Goal: Task Accomplishment & Management: Manage account settings

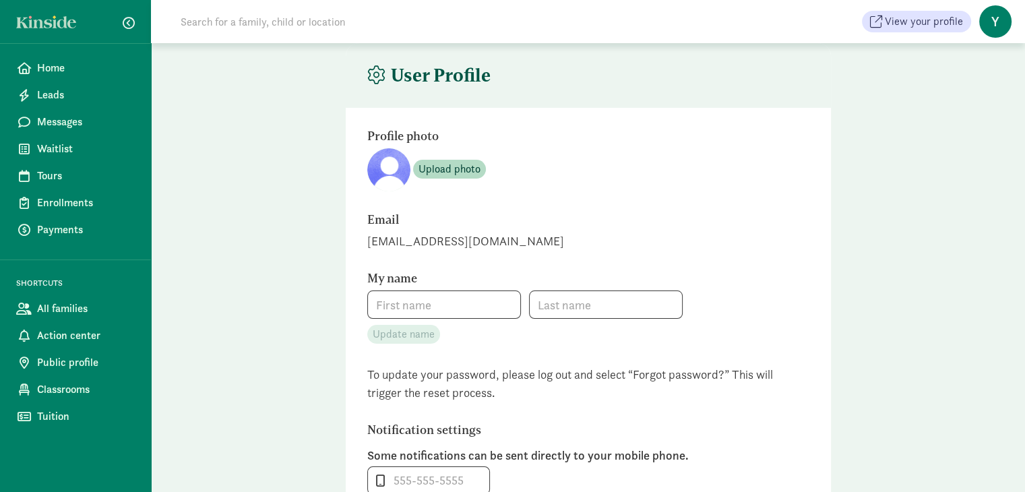
type input "[PERSON_NAME]"
type input "Waxman"
type input "[PHONE_NUMBER]"
checkbox input "false"
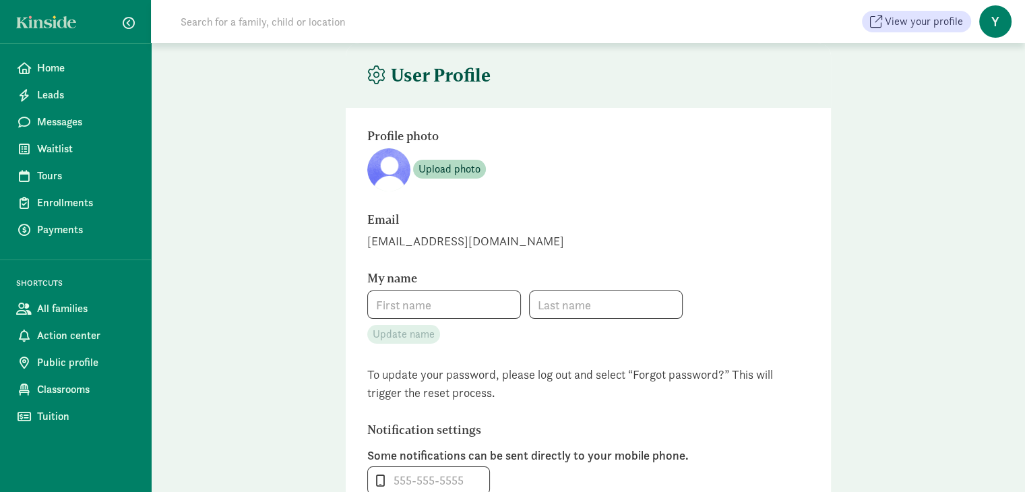
checkbox input "false"
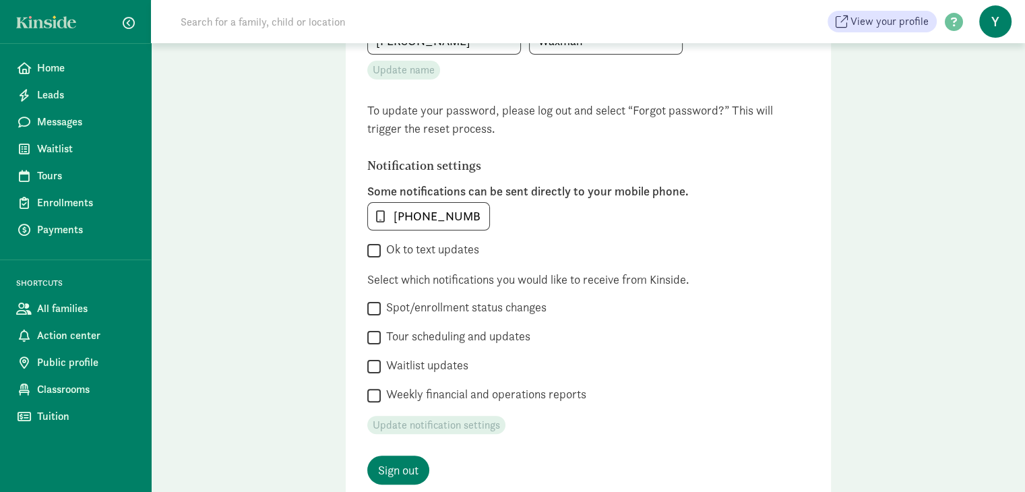
scroll to position [264, 0]
click at [375, 252] on input "Ok to text updates" at bounding box center [373, 251] width 13 height 18
checkbox input "true"
click at [375, 309] on input "Spot/enrollment status changes" at bounding box center [373, 309] width 13 height 18
checkbox input "true"
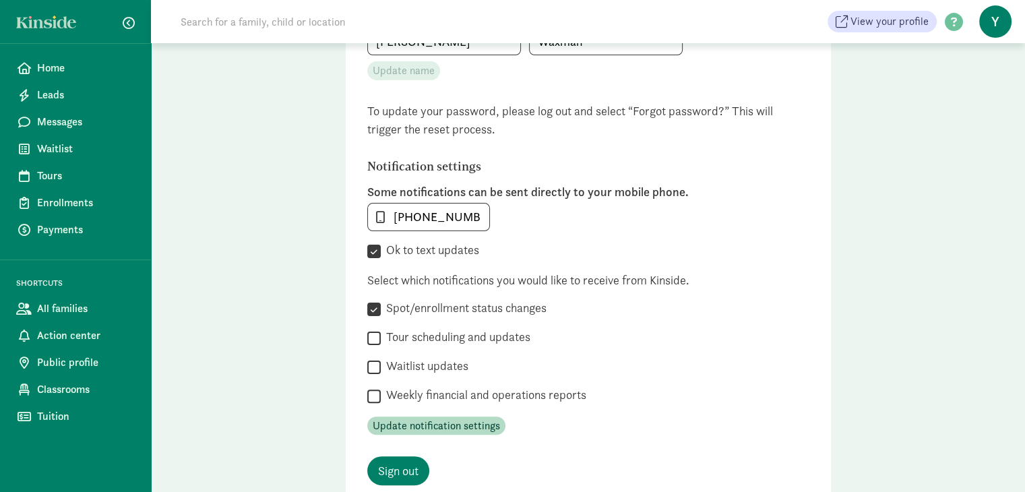
click at [376, 335] on input "Tour scheduling and updates" at bounding box center [373, 338] width 13 height 18
checkbox input "true"
click at [373, 370] on input "Waitlist updates" at bounding box center [373, 367] width 13 height 18
checkbox input "true"
click at [398, 427] on span "Update notification settings" at bounding box center [436, 426] width 127 height 16
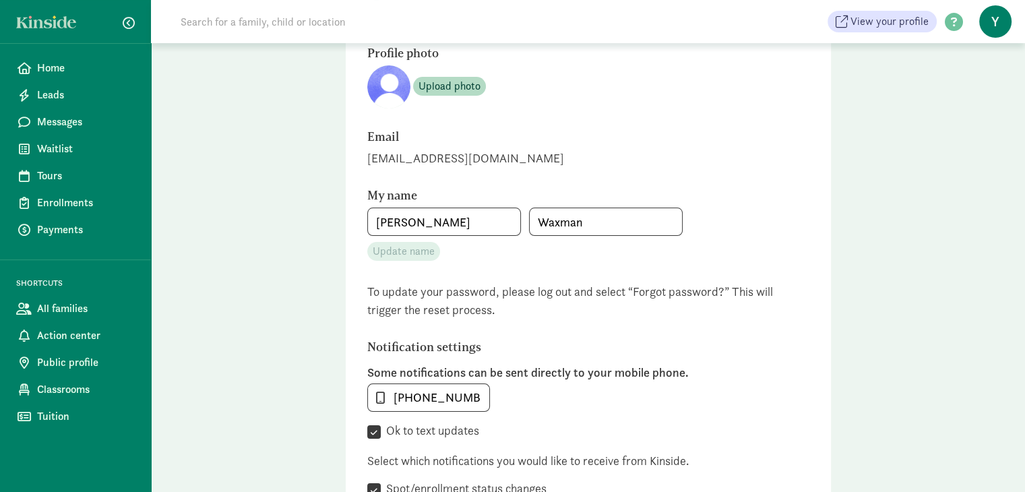
scroll to position [0, 0]
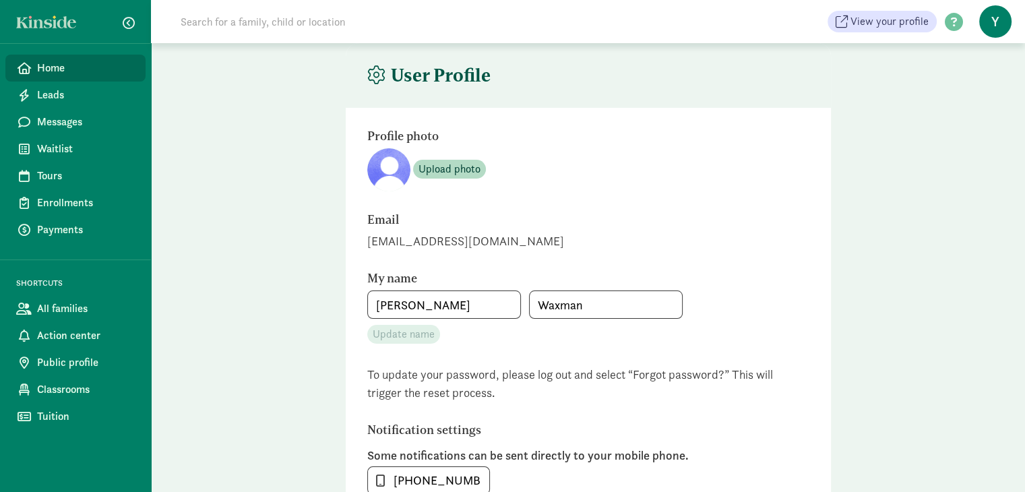
click at [48, 71] on span "Home" at bounding box center [86, 68] width 98 height 16
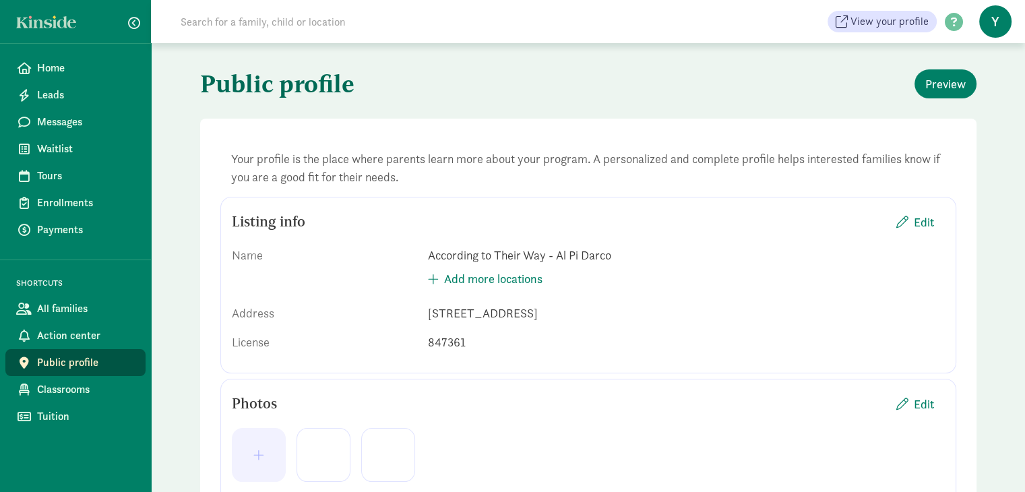
drag, startPoint x: 232, startPoint y: 157, endPoint x: 431, endPoint y: 177, distance: 199.9
click at [431, 177] on div "Your profile is the place where parents learn more about your program. A person…" at bounding box center [588, 168] width 736 height 58
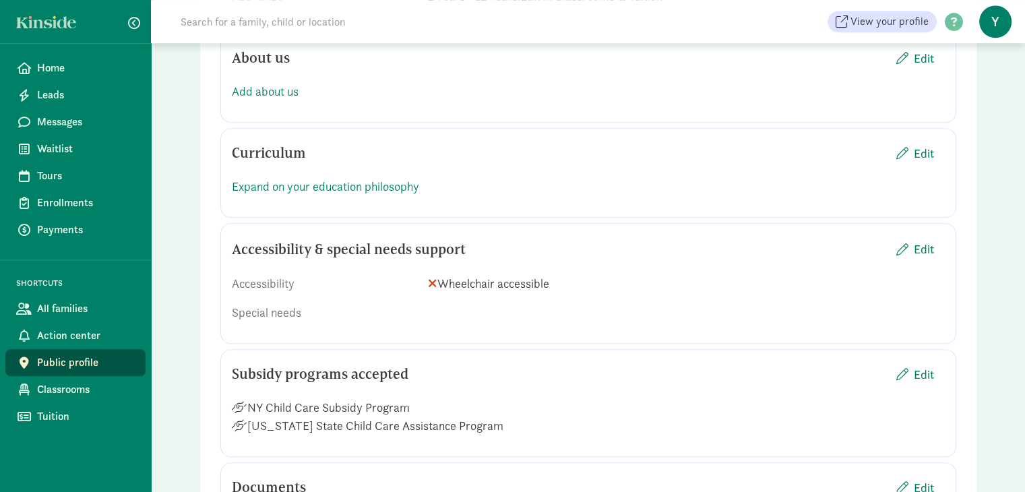
scroll to position [1085, 0]
click at [912, 372] on span "Edit" at bounding box center [916, 373] width 38 height 18
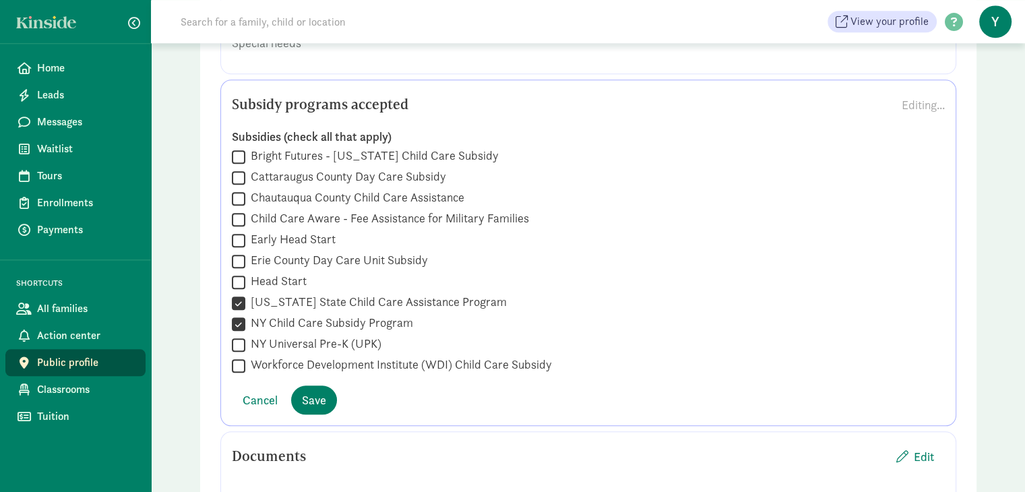
scroll to position [1354, 0]
click at [330, 340] on label "NY Universal Pre-K (UPK)" at bounding box center [313, 344] width 136 height 16
click at [245, 340] on input "NY Universal Pre-K (UPK)" at bounding box center [238, 345] width 13 height 18
checkbox input "true"
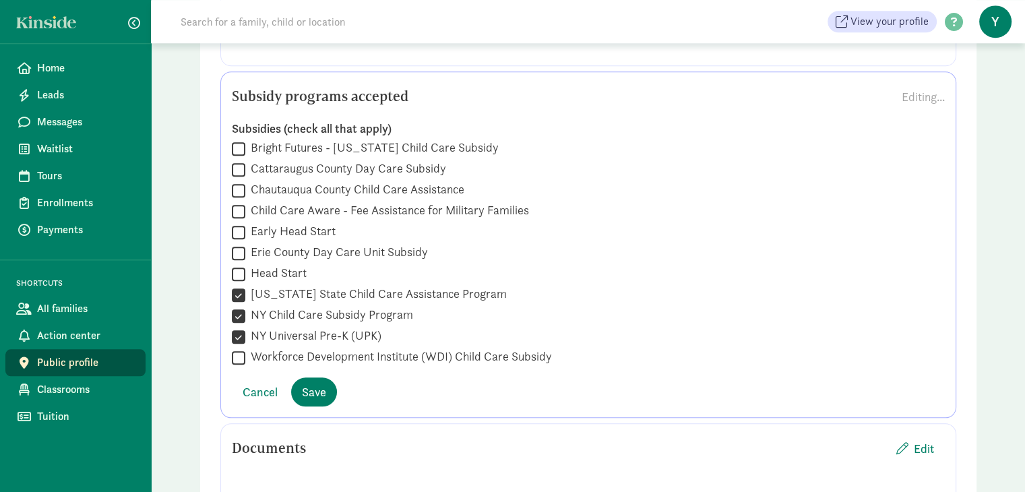
scroll to position [1362, 0]
click at [315, 389] on span "Save" at bounding box center [314, 392] width 24 height 18
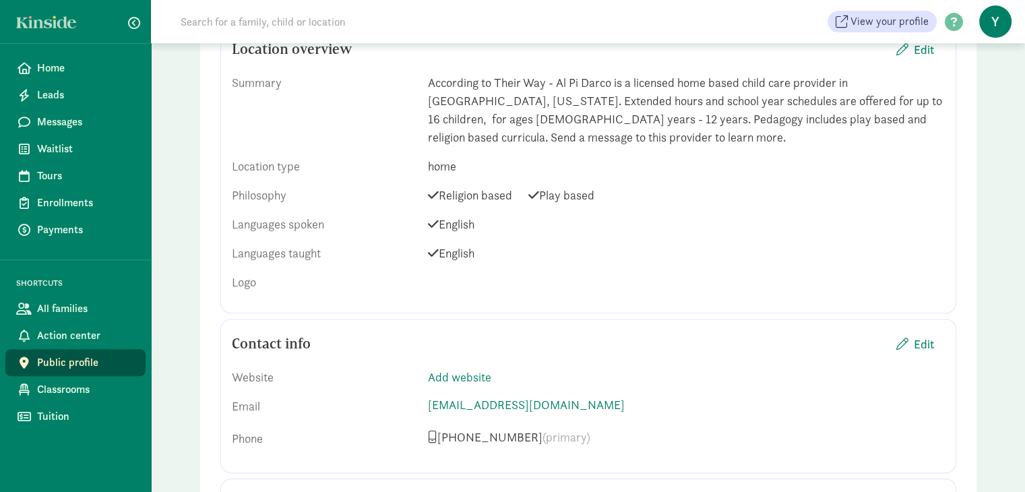
scroll to position [0, 0]
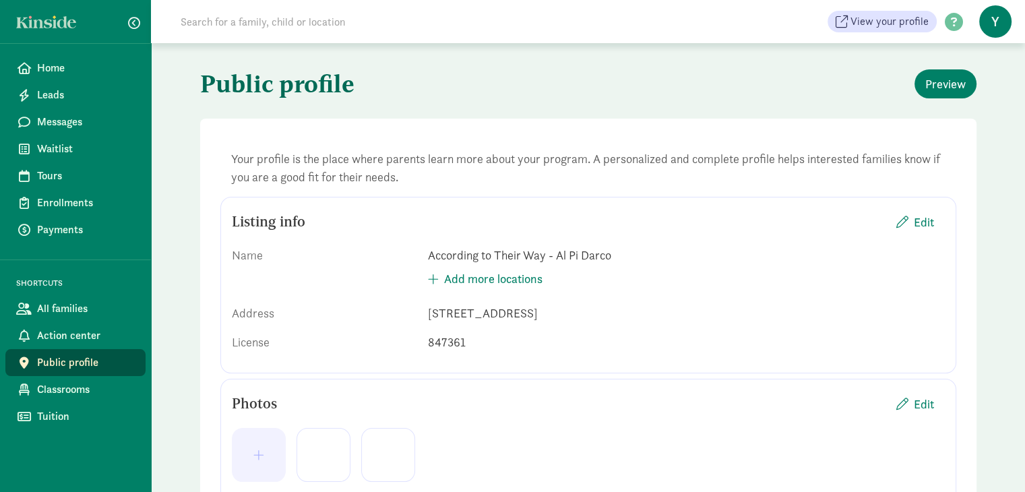
drag, startPoint x: 410, startPoint y: 178, endPoint x: 226, endPoint y: 158, distance: 184.4
click at [226, 158] on div "Your profile is the place where parents learn more about your program. A person…" at bounding box center [588, 168] width 736 height 58
click at [418, 189] on div "Your profile is the place where parents learn more about your program. A person…" at bounding box center [588, 168] width 736 height 58
drag, startPoint x: 232, startPoint y: 156, endPoint x: 408, endPoint y: 179, distance: 177.3
click at [408, 179] on div "Your profile is the place where parents learn more about your program. A person…" at bounding box center [588, 168] width 736 height 58
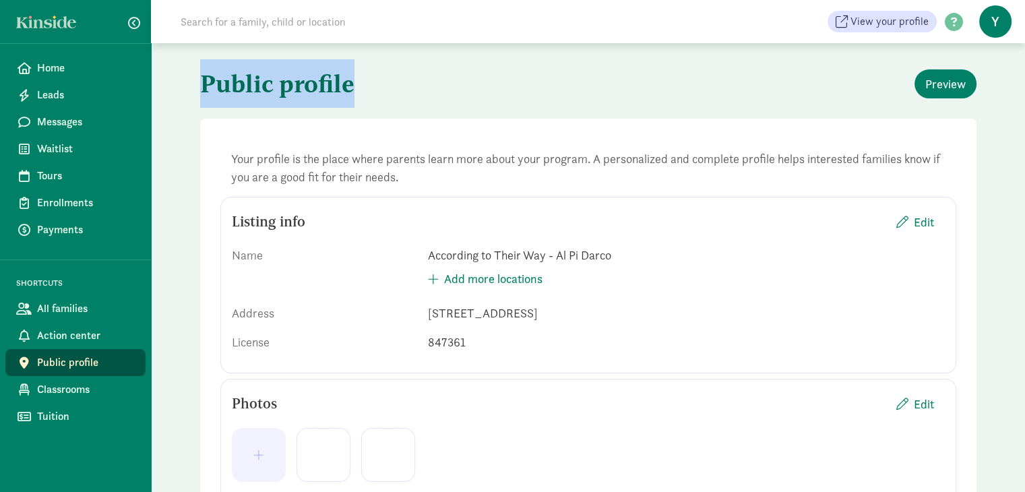
drag, startPoint x: 202, startPoint y: 84, endPoint x: 374, endPoint y: 106, distance: 173.9
click at [374, 106] on h1 "Public profile" at bounding box center [393, 83] width 386 height 49
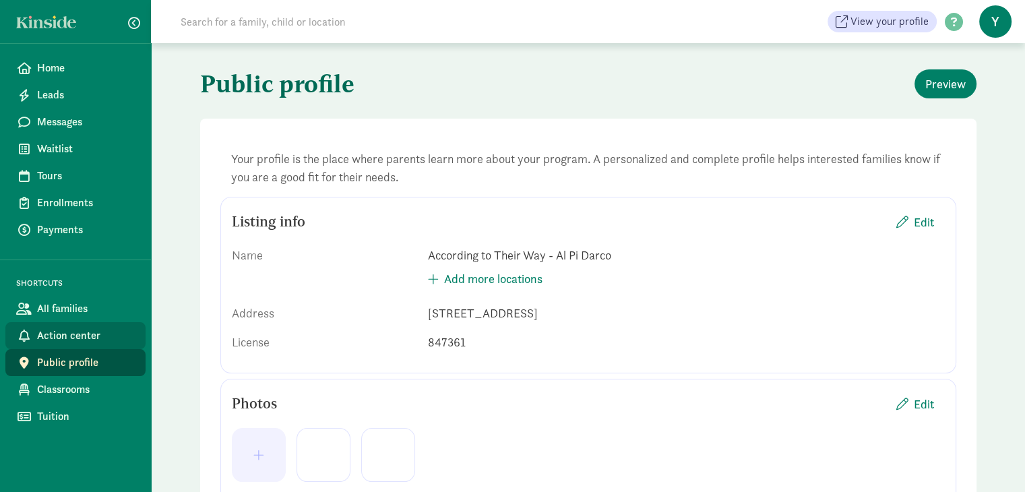
click at [48, 331] on span "Action center" at bounding box center [86, 336] width 98 height 16
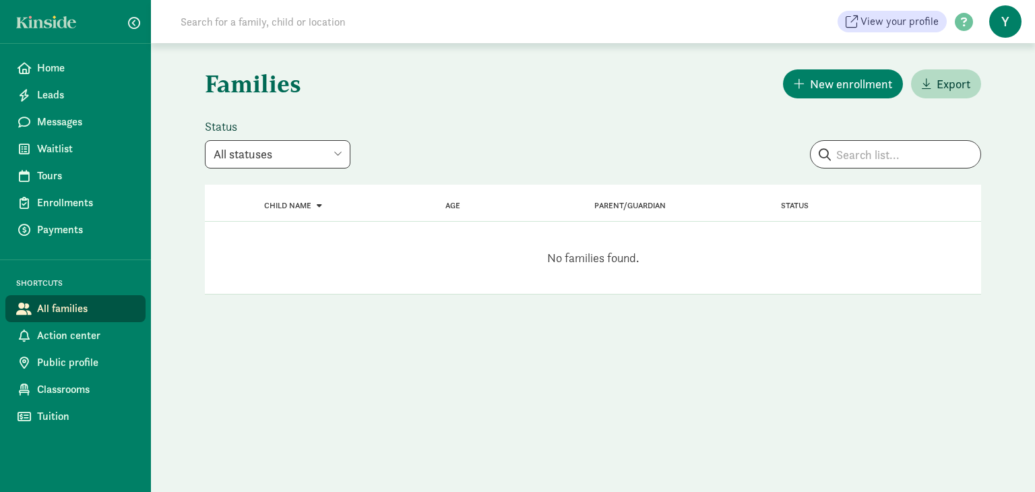
click at [52, 394] on span "Classrooms" at bounding box center [86, 390] width 98 height 16
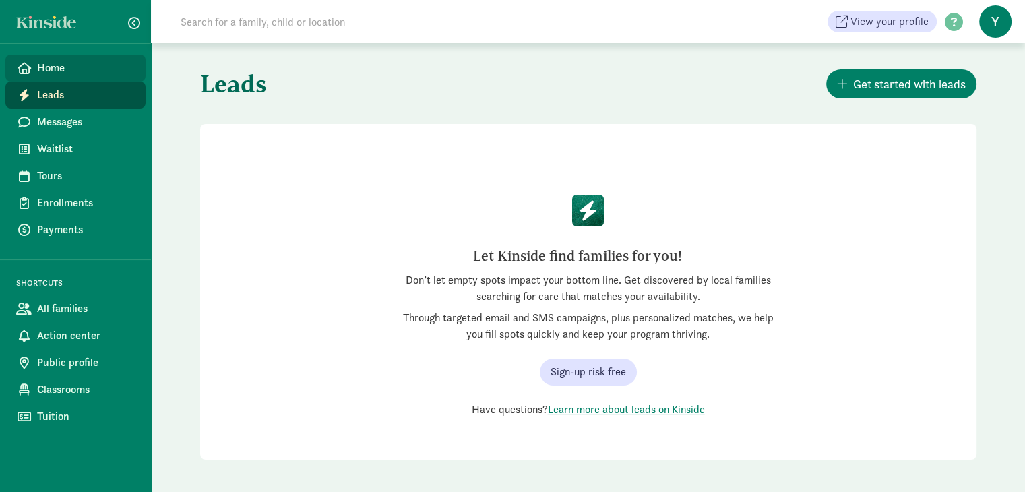
click at [61, 59] on link "Home" at bounding box center [75, 68] width 140 height 27
